Goal: Feedback & Contribution: Submit feedback/report problem

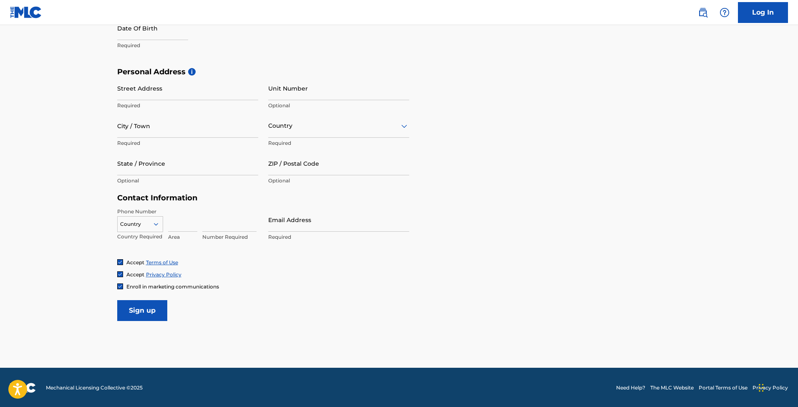
scroll to position [25, 0]
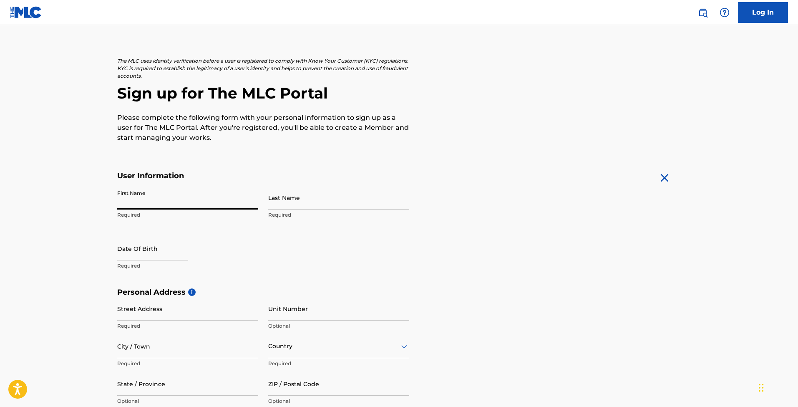
click at [137, 200] on input "First Name" at bounding box center [187, 198] width 141 height 24
type input "[PERSON_NAME]"
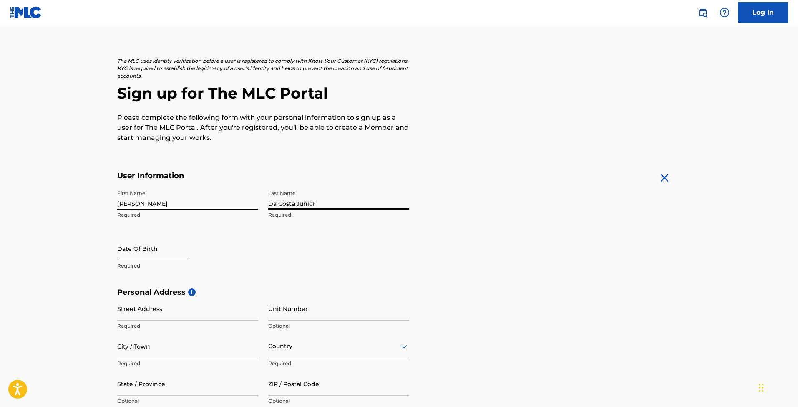
type input "Da Costa Junior"
select select "8"
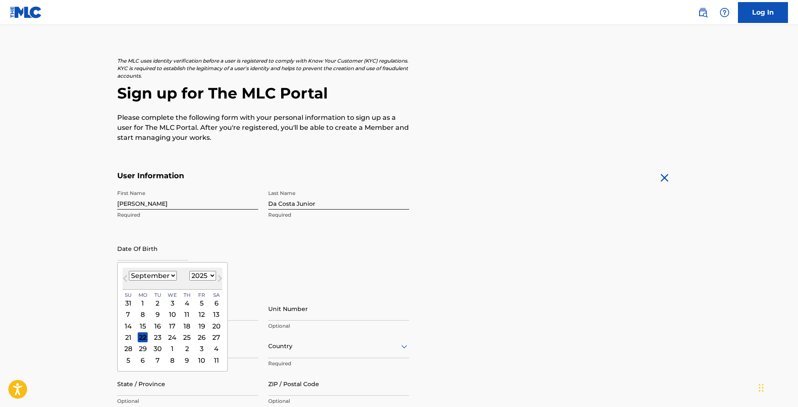
select select "1973"
click at [167, 336] on div "19" at bounding box center [172, 337] width 10 height 10
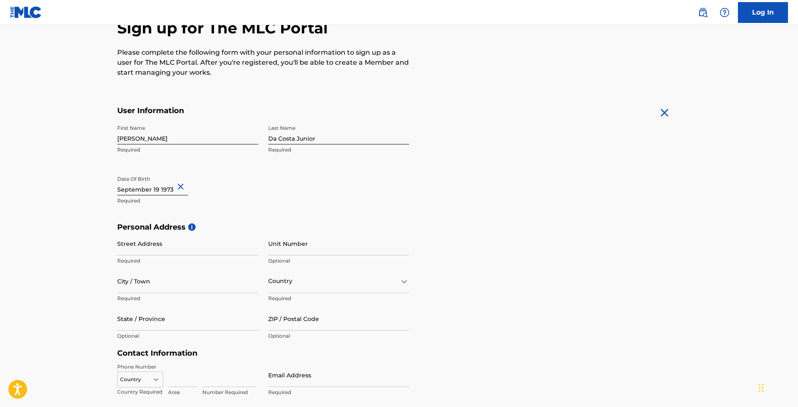
scroll to position [137, 0]
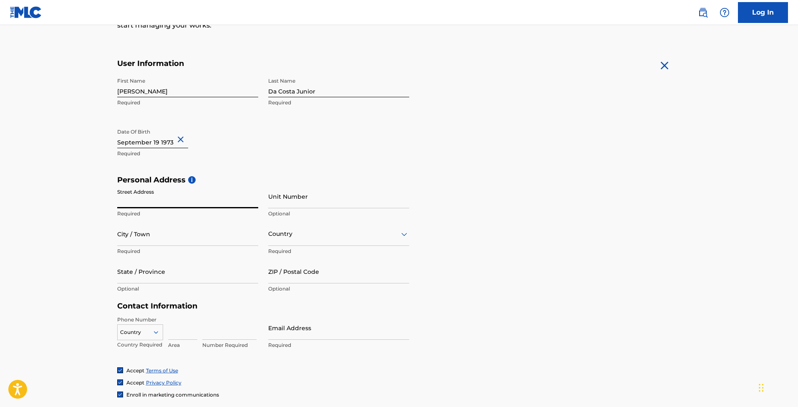
paste input "5036 Dr Phillips Blvd"
type input "5036 Dr Phillips Blvd"
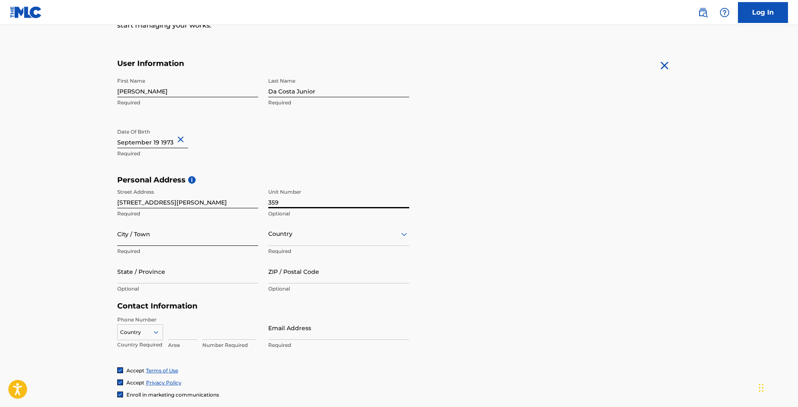
type input "359"
type input "Orlando"
click at [279, 239] on div "Country" at bounding box center [338, 234] width 141 height 24
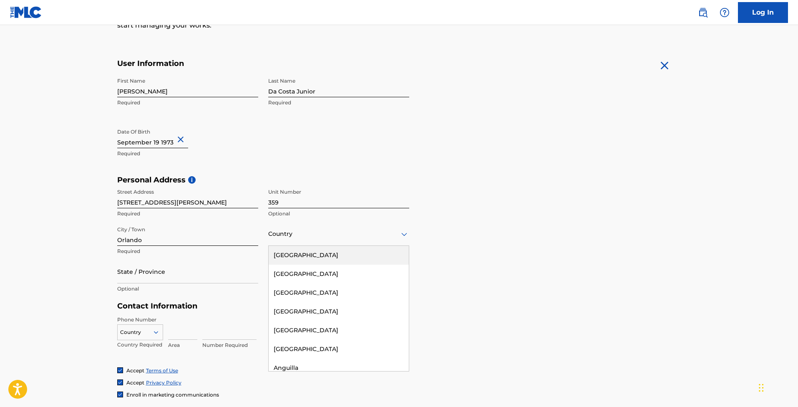
click at [284, 257] on div "United States" at bounding box center [339, 255] width 140 height 19
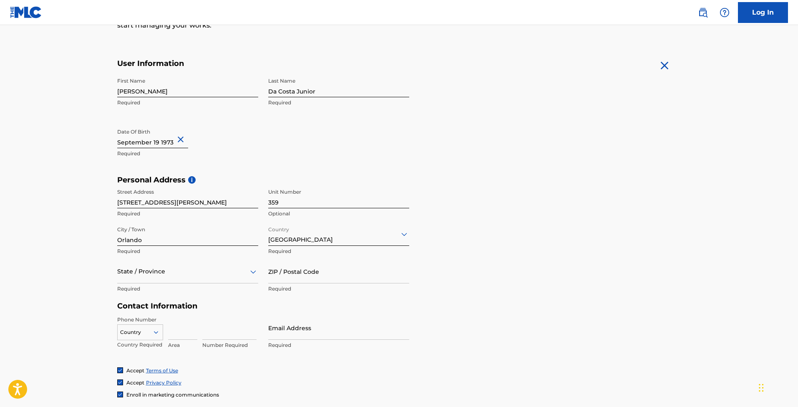
click at [141, 275] on div "State / Province" at bounding box center [187, 271] width 141 height 24
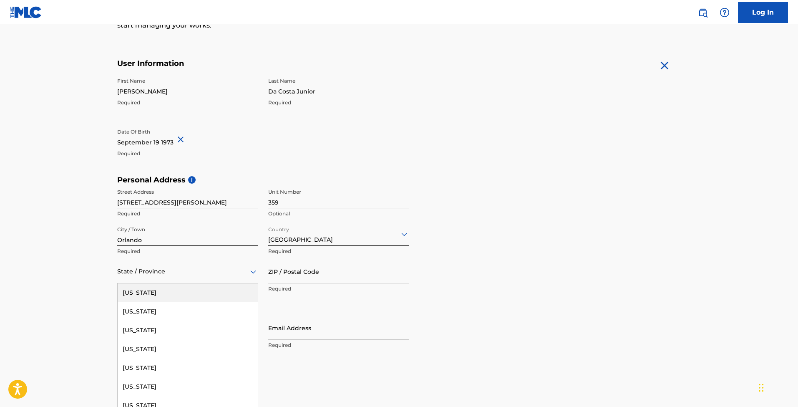
scroll to position [138, 0]
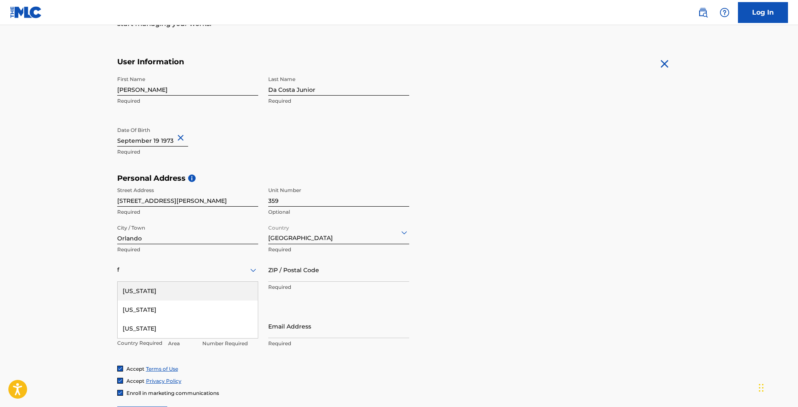
type input "fl"
click at [132, 290] on div "Florida" at bounding box center [188, 290] width 140 height 19
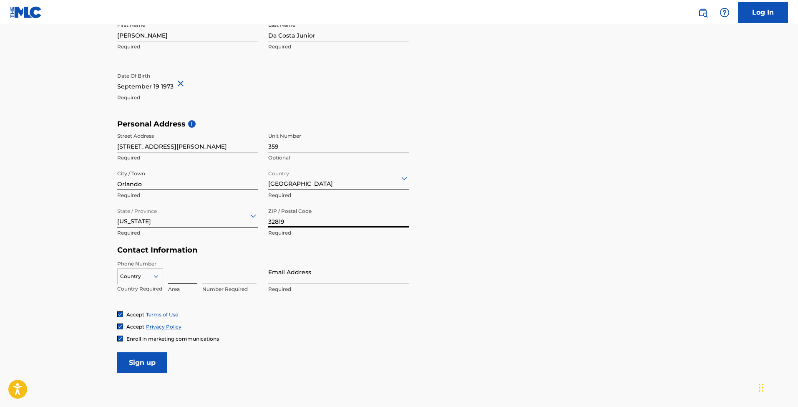
type input "32819"
click at [188, 278] on input at bounding box center [182, 272] width 29 height 24
type input "689"
type input "2942071"
paste input "[EMAIL_ADDRESS][DOMAIN_NAME]"
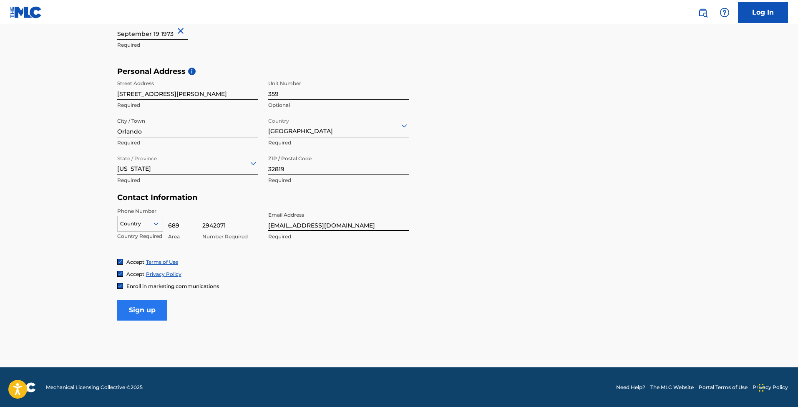
scroll to position [245, 0]
type input "[EMAIL_ADDRESS][DOMAIN_NAME]"
click at [135, 312] on input "Sign up" at bounding box center [142, 310] width 50 height 21
click at [140, 223] on div at bounding box center [140, 223] width 45 height 9
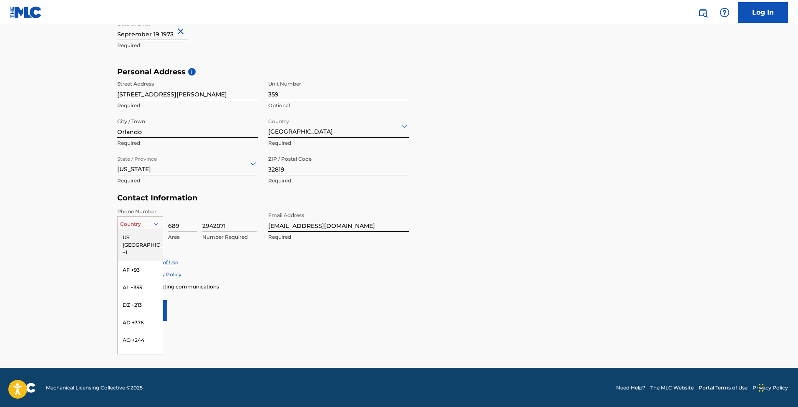
click at [137, 234] on div "US, CA +1" at bounding box center [140, 245] width 45 height 33
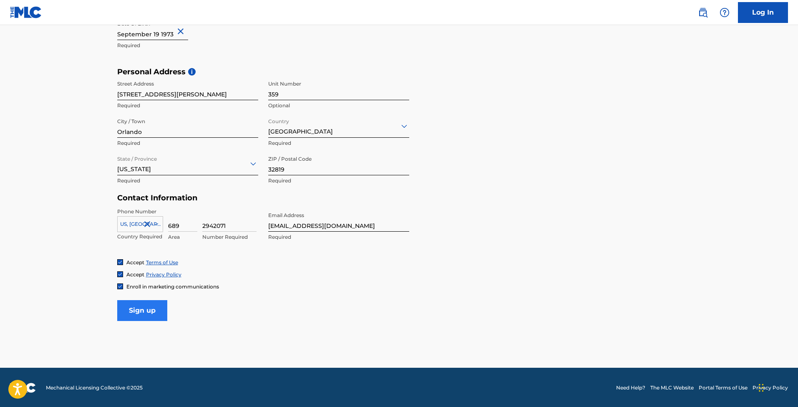
click at [144, 312] on input "Sign up" at bounding box center [142, 310] width 50 height 21
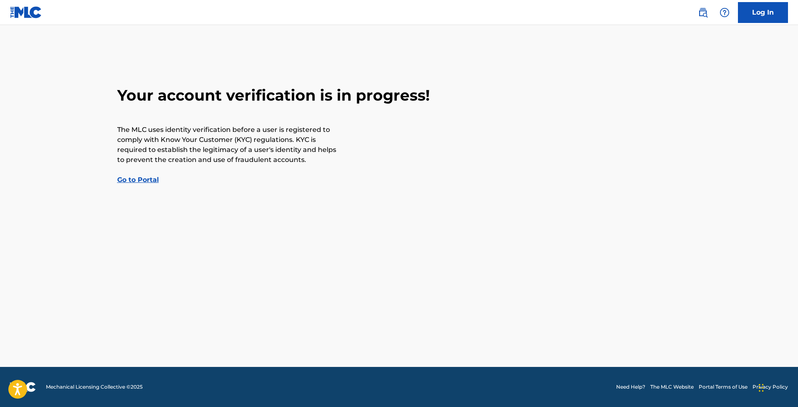
click at [141, 179] on link "Go to Portal" at bounding box center [138, 180] width 42 height 8
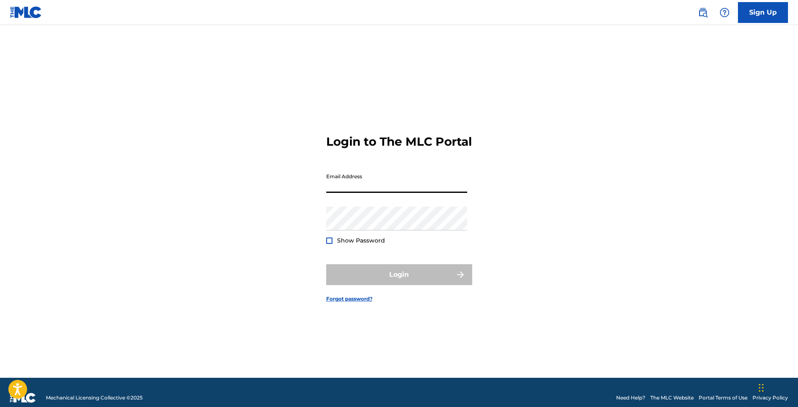
click at [360, 192] on input "Email Address" at bounding box center [396, 181] width 141 height 24
click at [347, 193] on input "Email Address" at bounding box center [396, 181] width 141 height 24
click at [760, 14] on link "Sign Up" at bounding box center [763, 12] width 50 height 21
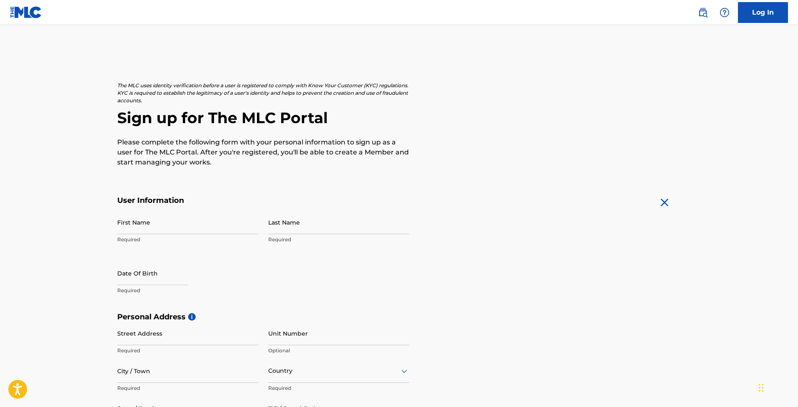
scroll to position [36, 0]
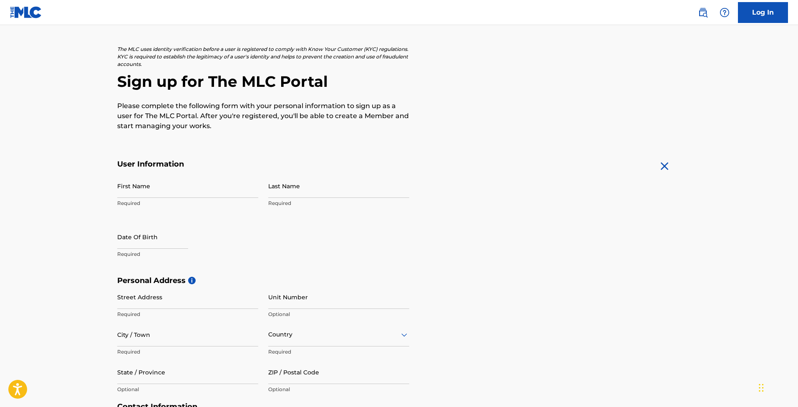
click at [31, 11] on img at bounding box center [26, 12] width 32 height 12
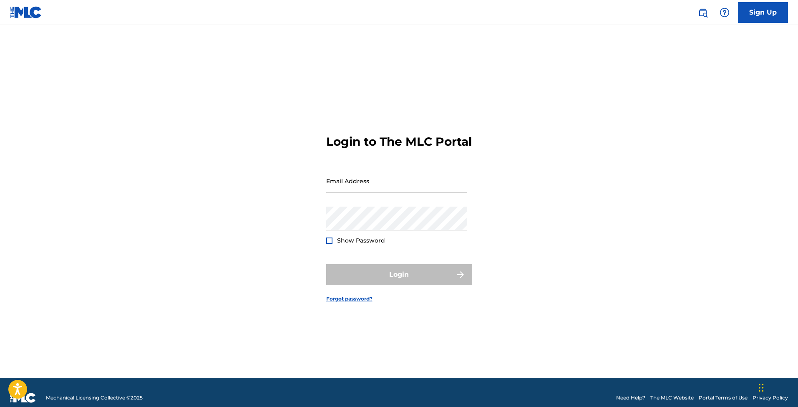
click at [30, 15] on img at bounding box center [26, 12] width 32 height 12
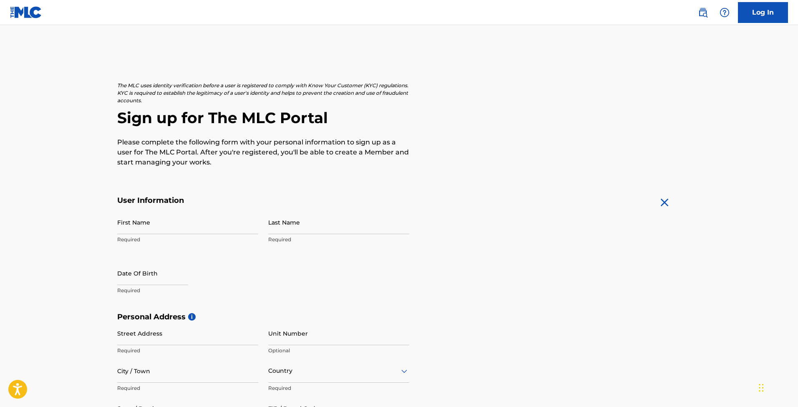
click at [238, 144] on p "Please complete the following form with your personal information to sign up as…" at bounding box center [263, 152] width 292 height 30
click at [25, 12] on img at bounding box center [26, 12] width 32 height 12
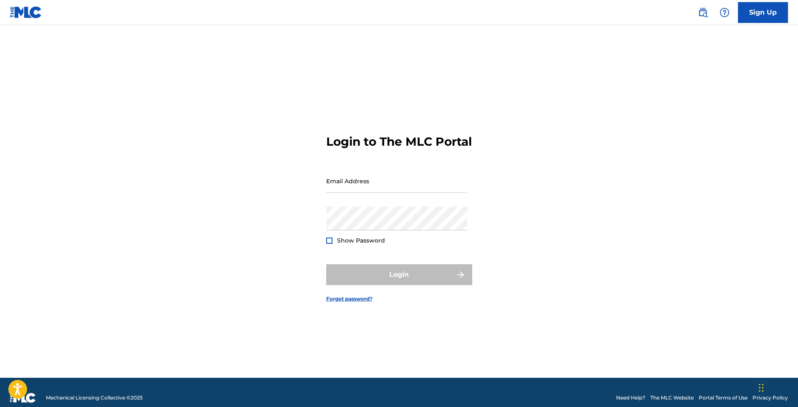
drag, startPoint x: 31, startPoint y: 15, endPoint x: 97, endPoint y: 4, distance: 66.4
click at [31, 15] on img at bounding box center [26, 12] width 32 height 12
click at [37, 10] on img at bounding box center [26, 12] width 32 height 12
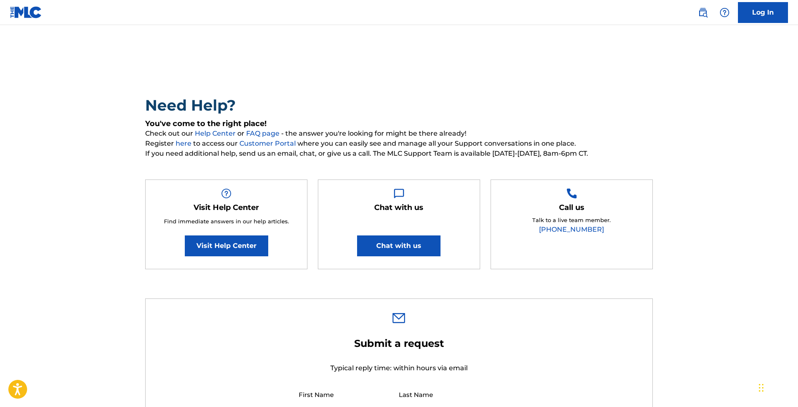
click at [354, 133] on span "Check out our Help Center or FAQ page - the answer you're looking for might be …" at bounding box center [399, 133] width 508 height 10
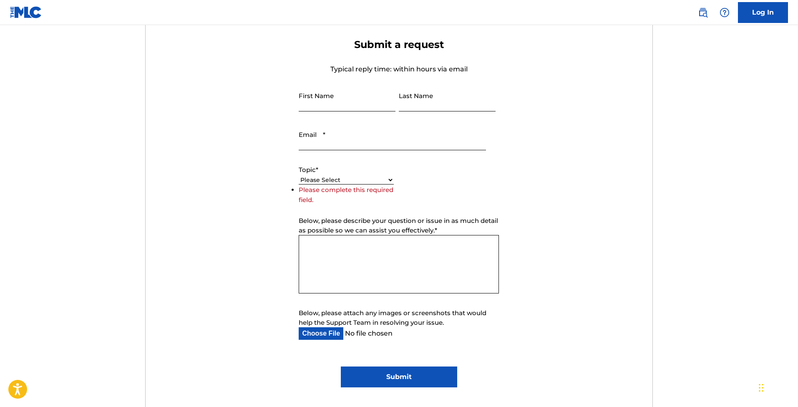
scroll to position [299, 0]
click at [320, 243] on textarea "Below, please describe your question or issue in as much detail as possible so …" at bounding box center [399, 264] width 200 height 58
paste textarea "Hello, My name is [PERSON_NAME], and I am the founder of Spottlight LLC ([DOMAI…"
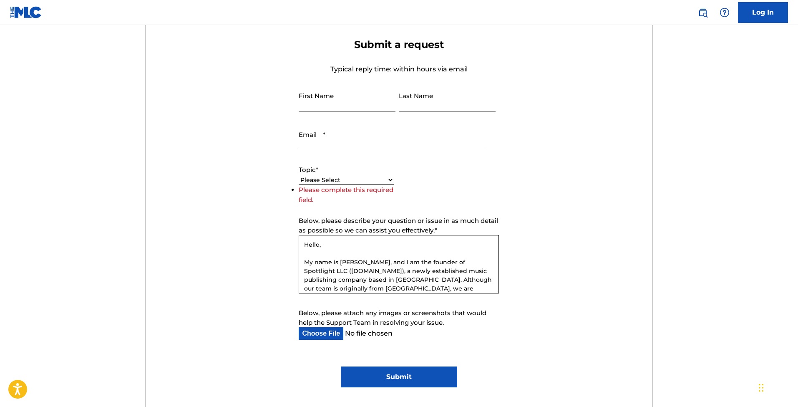
scroll to position [0, 0]
type textarea "Hello, My name is [PERSON_NAME], and I am the founder of Spottlight LLC ([DOMAI…"
type input "[PERSON_NAME]"
type input "Da Costa Junior"
paste input "[EMAIL_ADDRESS][DOMAIN_NAME]"
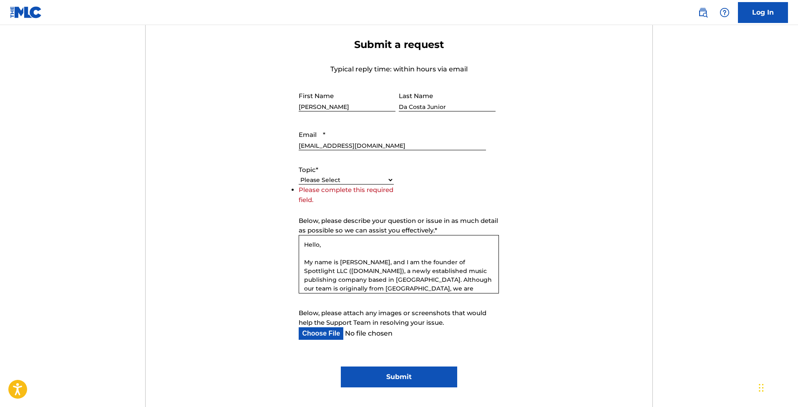
type input "[EMAIL_ADDRESS][DOMAIN_NAME]"
select select "I need help with my account"
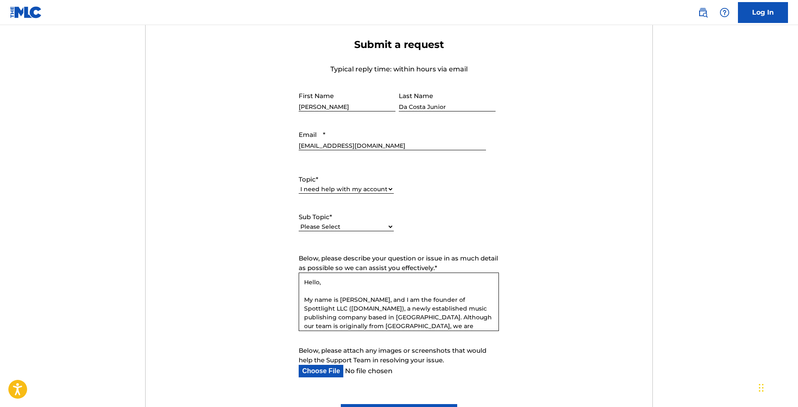
select select "I need help with my Member account"
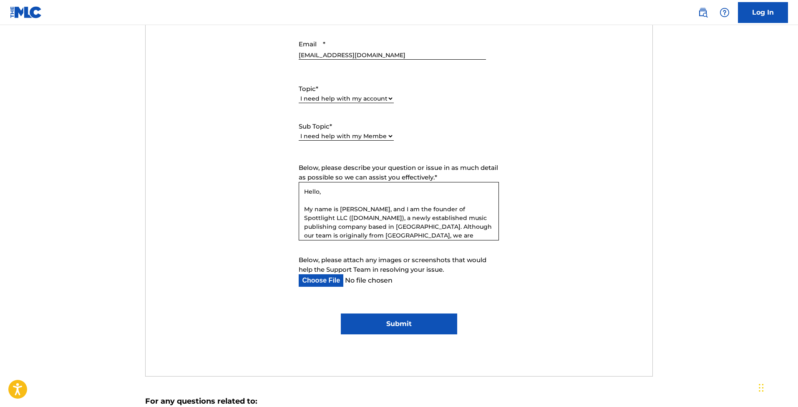
scroll to position [392, 0]
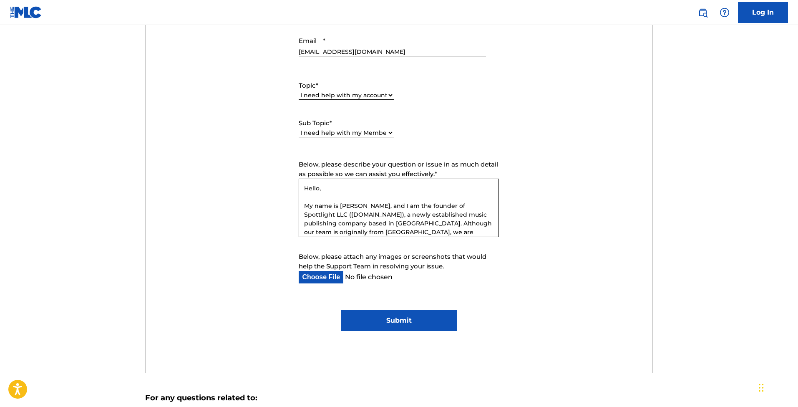
click at [397, 320] on input "Submit" at bounding box center [399, 320] width 116 height 21
